Goal: Check status

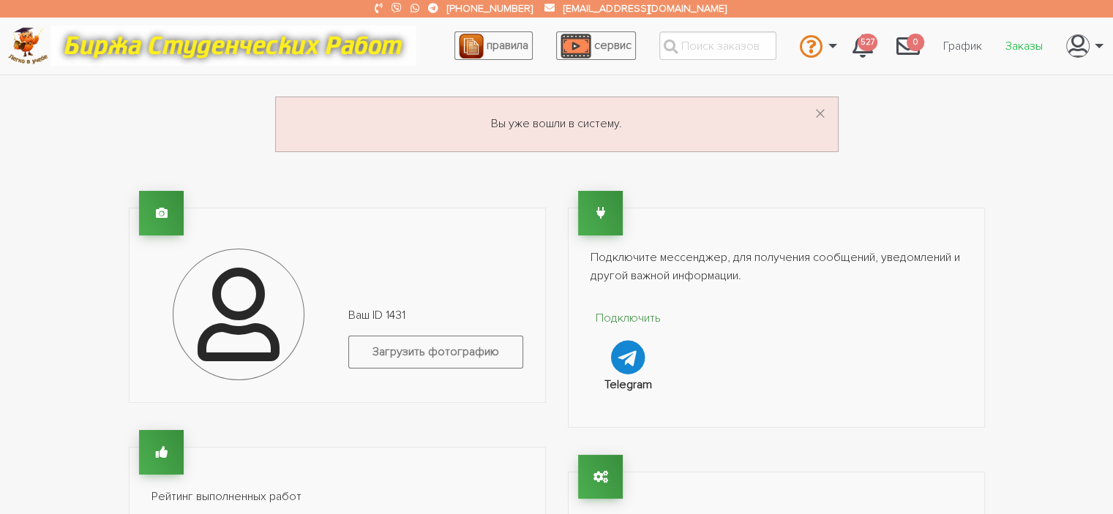
click at [1030, 45] on link "Заказы" at bounding box center [1024, 46] width 61 height 28
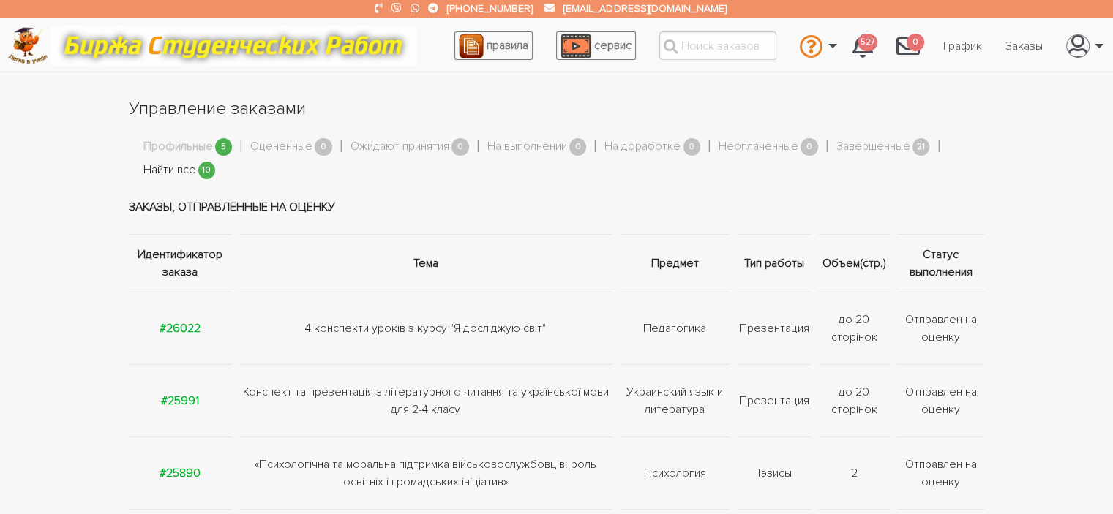
click at [181, 173] on link "Найти все" at bounding box center [169, 170] width 53 height 19
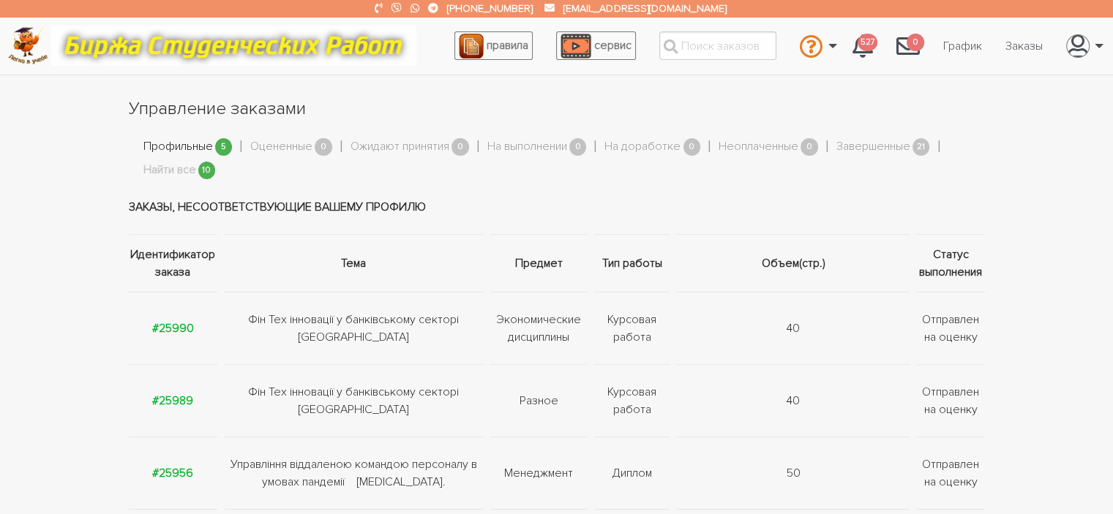
click at [187, 140] on link "Профильные" at bounding box center [178, 147] width 70 height 19
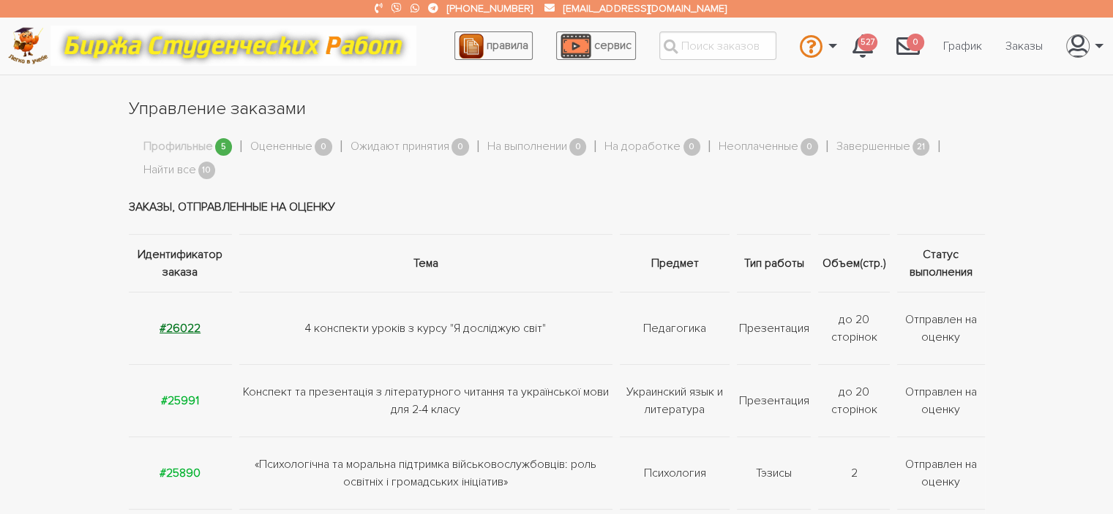
click at [189, 326] on strong "#26022" at bounding box center [180, 328] width 41 height 15
